Goal: Transaction & Acquisition: Book appointment/travel/reservation

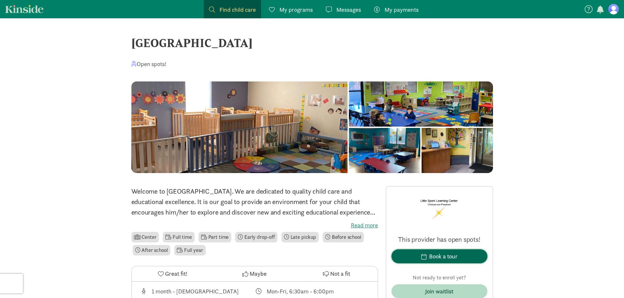
click at [434, 258] on div "Book a tour" at bounding box center [443, 256] width 28 height 9
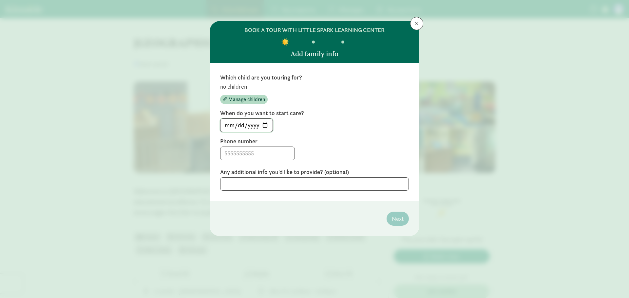
click at [269, 125] on input "[DATE]" at bounding box center [246, 125] width 52 height 13
click at [267, 126] on input "[DATE]" at bounding box center [246, 125] width 52 height 13
type input "[DATE]"
click at [270, 155] on input at bounding box center [257, 153] width 74 height 13
type input "[PHONE_NUMBER]"
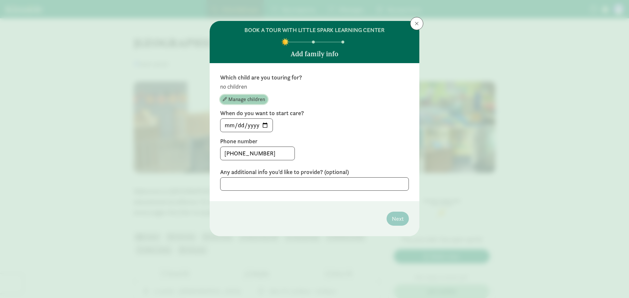
click at [248, 102] on span "Manage children" at bounding box center [246, 100] width 37 height 8
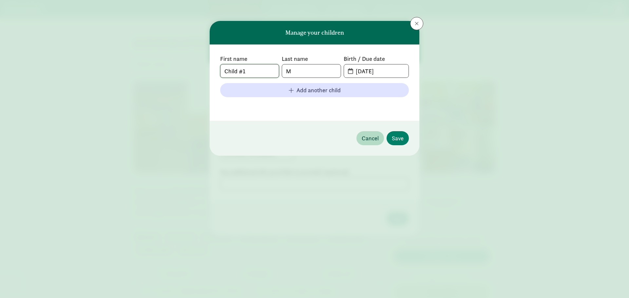
click at [260, 71] on input "Child #1" at bounding box center [249, 71] width 58 height 13
drag, startPoint x: 261, startPoint y: 70, endPoint x: 222, endPoint y: 66, distance: 38.9
click at [222, 66] on input "Child #1" at bounding box center [249, 71] width 58 height 13
click at [305, 72] on input "M" at bounding box center [311, 71] width 58 height 13
drag, startPoint x: 310, startPoint y: 69, endPoint x: 300, endPoint y: 68, distance: 9.9
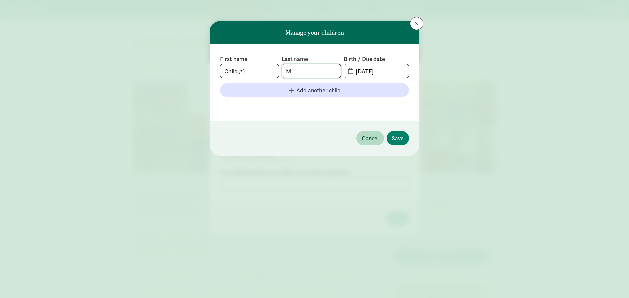
click at [300, 68] on input "M" at bounding box center [311, 71] width 58 height 13
type input "[PERSON_NAME]"
click at [389, 68] on input "[DATE]" at bounding box center [380, 71] width 57 height 13
click at [381, 67] on input "[DATE]" at bounding box center [380, 71] width 57 height 13
drag, startPoint x: 396, startPoint y: 70, endPoint x: 320, endPoint y: 61, distance: 76.5
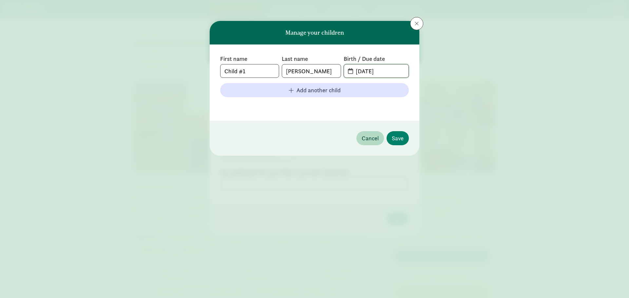
click at [320, 61] on div "First name Child #1 Last name [PERSON_NAME] Birth / Due date [DATE]" at bounding box center [314, 66] width 189 height 23
type input "0"
type input "[DATE]"
click at [398, 141] on span "Save" at bounding box center [398, 138] width 12 height 9
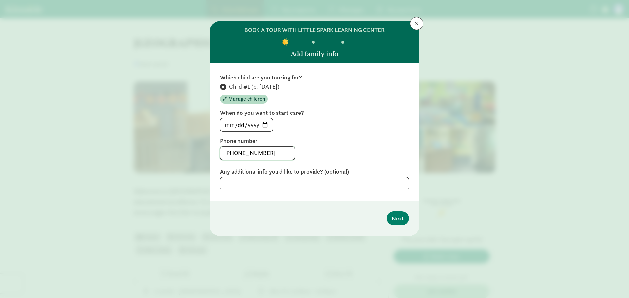
click at [265, 154] on input "[PHONE_NUMBER]" at bounding box center [257, 153] width 74 height 13
click at [260, 179] on textarea at bounding box center [314, 183] width 189 height 13
click at [245, 184] on textarea at bounding box center [314, 183] width 189 height 13
paste textarea "My wife and I believe she is expecting with a due date around [DATE] and though…"
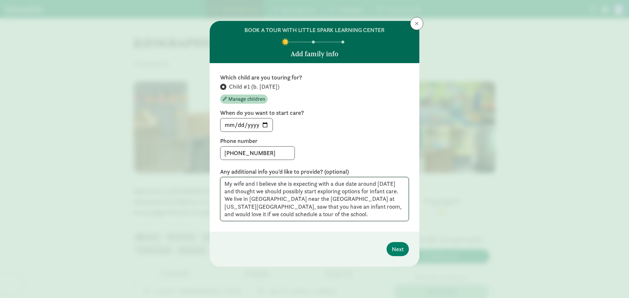
drag, startPoint x: 326, startPoint y: 201, endPoint x: 242, endPoint y: 207, distance: 84.1
click at [242, 207] on textarea "My wife and I believe she is expecting with a due date around [DATE] and though…" at bounding box center [314, 199] width 189 height 44
type textarea "My wife and I believe she is expecting with a due date around [DATE] and though…"
click at [400, 246] on span "Next" at bounding box center [398, 249] width 12 height 9
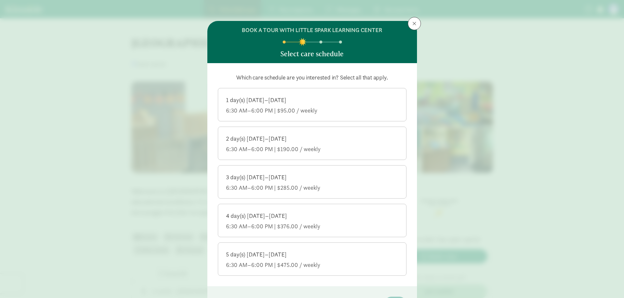
scroll to position [44, 0]
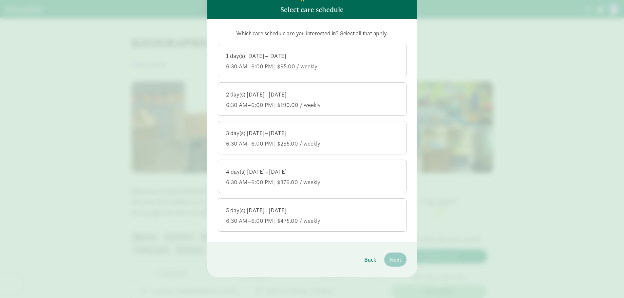
click at [313, 74] on label "1 day(s) [DATE]–[DATE] 6:30 AM–6:00 PM | $95.00 / weekly" at bounding box center [312, 59] width 188 height 31
click at [0, 0] on input "1 day(s) [DATE]–[DATE] 6:30 AM–6:00 PM | $95.00 / weekly" at bounding box center [0, 0] width 0 height 0
click at [301, 101] on div "2 day(s) [DATE]–[DATE] 6:30 AM–6:00 PM | $190.00 / weekly" at bounding box center [312, 100] width 172 height 18
click at [0, 0] on input "2 day(s) [DATE]–[DATE] 6:30 AM–6:00 PM | $190.00 / weekly" at bounding box center [0, 0] width 0 height 0
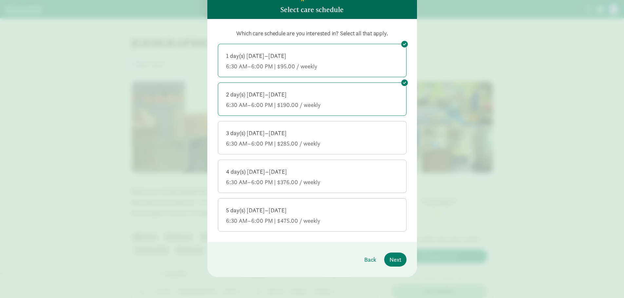
click at [295, 144] on div "6:30 AM–6:00 PM | $285.00 / weekly" at bounding box center [312, 144] width 172 height 8
click at [0, 0] on input "3 day(s) [DATE]–[DATE] 6:30 AM–6:00 PM | $285.00 / weekly" at bounding box center [0, 0] width 0 height 0
click at [393, 260] on span "Next" at bounding box center [395, 260] width 12 height 9
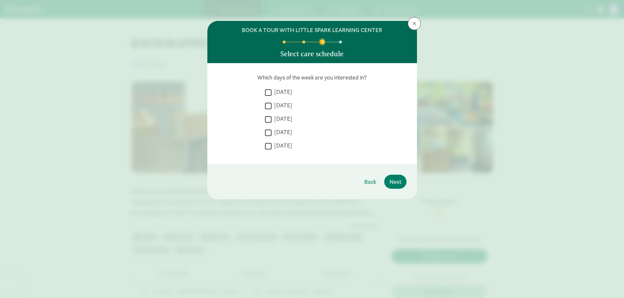
click at [267, 103] on input "[DATE]" at bounding box center [268, 106] width 7 height 9
checkbox input "true"
click at [269, 120] on input "[DATE]" at bounding box center [268, 119] width 7 height 9
checkbox input "true"
click at [269, 133] on input "[DATE]" at bounding box center [268, 132] width 7 height 9
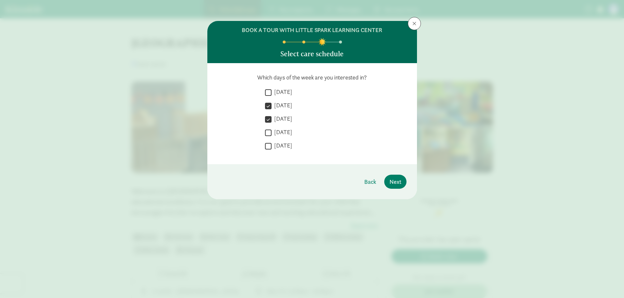
checkbox input "true"
click at [396, 182] on span "Next" at bounding box center [395, 182] width 12 height 9
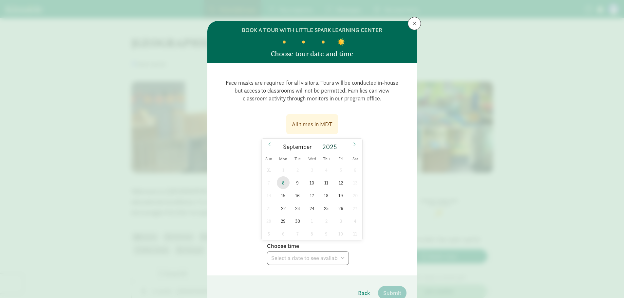
click at [281, 183] on span "8" at bounding box center [283, 183] width 13 height 13
click at [291, 259] on select "Choose time 10:00 AM 10:30 AM 11:00 AM 11:30 AM" at bounding box center [308, 259] width 82 height 14
click at [343, 181] on span "12" at bounding box center [340, 183] width 13 height 13
click at [288, 260] on select "Choose time 10:00 AM 10:30 AM 11:00 AM 11:30 AM" at bounding box center [308, 259] width 82 height 14
drag, startPoint x: 301, startPoint y: 260, endPoint x: 305, endPoint y: 243, distance: 16.8
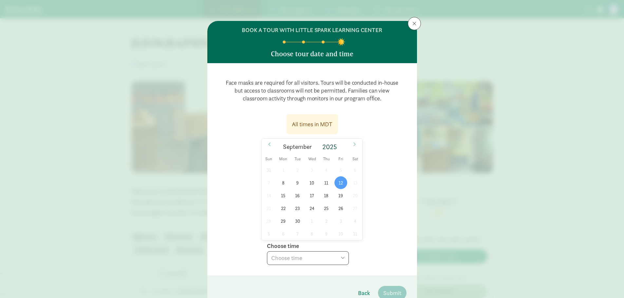
click at [301, 260] on select "Choose time 10:00 AM 10:30 AM 11:00 AM 11:30 AM" at bounding box center [308, 259] width 82 height 14
click at [311, 184] on span "10" at bounding box center [312, 183] width 13 height 13
click at [304, 255] on select "Choose time 10:00 AM 10:30 AM 11:00 AM 11:30 AM" at bounding box center [308, 259] width 82 height 14
click at [295, 177] on span "9" at bounding box center [297, 183] width 13 height 13
click at [291, 264] on select "Choose time 10:00 AM 10:30 AM 11:00 AM 11:30 AM" at bounding box center [308, 259] width 82 height 14
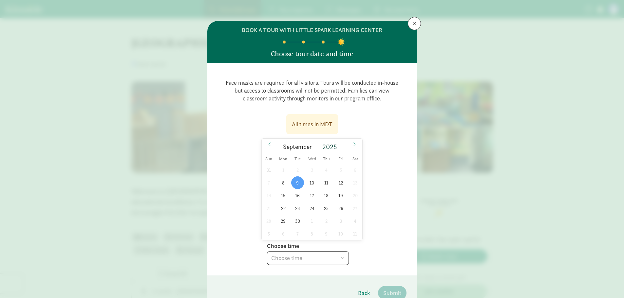
click at [288, 259] on select "Choose time 10:00 AM 10:30 AM 11:00 AM 11:30 AM" at bounding box center [308, 259] width 82 height 14
click at [282, 196] on span "15" at bounding box center [283, 195] width 13 height 13
click at [284, 256] on select "Choose time 10:00 AM 10:30 AM 11:00 AM 11:30 AM" at bounding box center [308, 259] width 82 height 14
click at [335, 196] on span "19" at bounding box center [340, 195] width 13 height 13
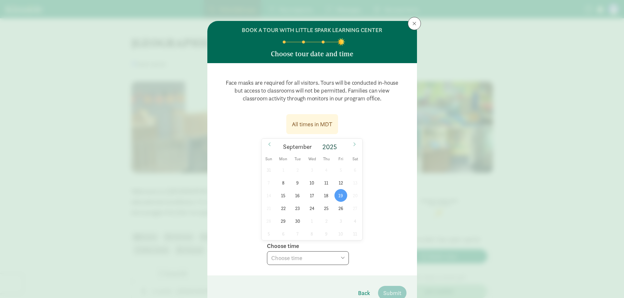
click at [310, 257] on select "Choose time 10:00 AM 10:30 AM 11:00 AM 11:30 AM" at bounding box center [308, 259] width 82 height 14
click at [307, 258] on select "Choose time 10:00 AM 10:30 AM 11:00 AM 11:30 AM" at bounding box center [308, 259] width 82 height 14
click at [283, 211] on span "22" at bounding box center [283, 208] width 13 height 13
click at [299, 258] on select "Choose time 10:00 AM 10:30 AM 11:00 AM 11:30 AM" at bounding box center [308, 259] width 82 height 14
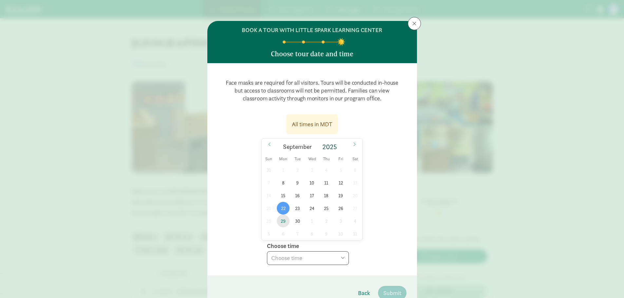
click at [281, 221] on span "29" at bounding box center [283, 221] width 13 height 13
click at [295, 263] on select "Choose time 10:00 AM 10:30 AM 11:00 AM 11:30 AM" at bounding box center [308, 259] width 82 height 14
select select "[DATE]T11:30:00.000-06:00"
click at [267, 252] on select "Choose time 10:00 AM 10:30 AM 11:00 AM 11:30 AM" at bounding box center [308, 259] width 82 height 14
click at [394, 288] on button "Submit" at bounding box center [392, 293] width 28 height 14
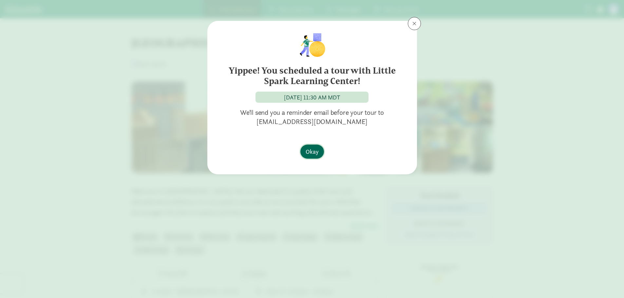
click at [313, 154] on span "Okay" at bounding box center [312, 151] width 13 height 9
